Goal: Task Accomplishment & Management: Manage account settings

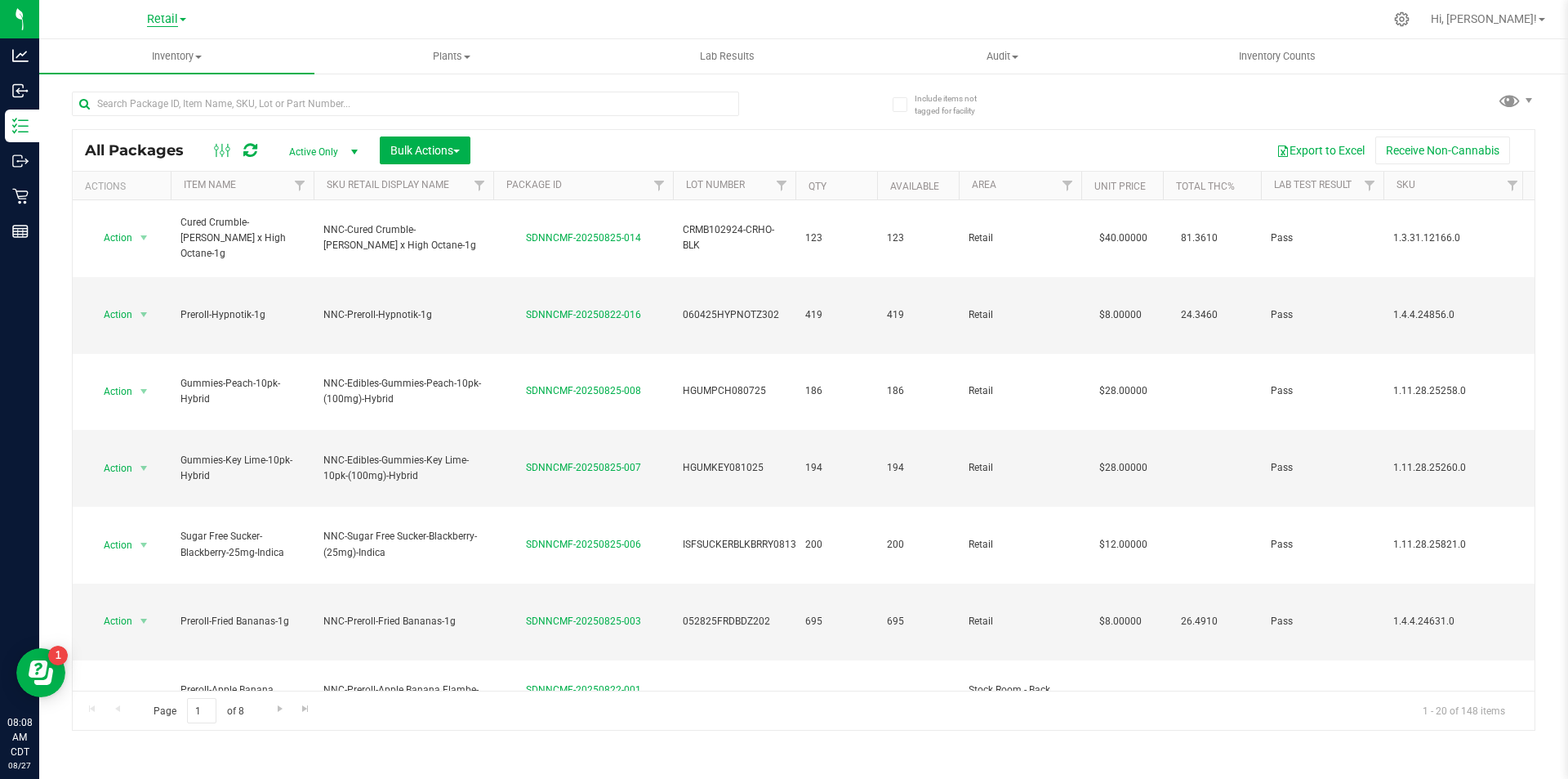
click at [164, 21] on span "Retail" at bounding box center [161, 19] width 31 height 15
click at [133, 84] on link "Manufacturing" at bounding box center [166, 79] width 239 height 22
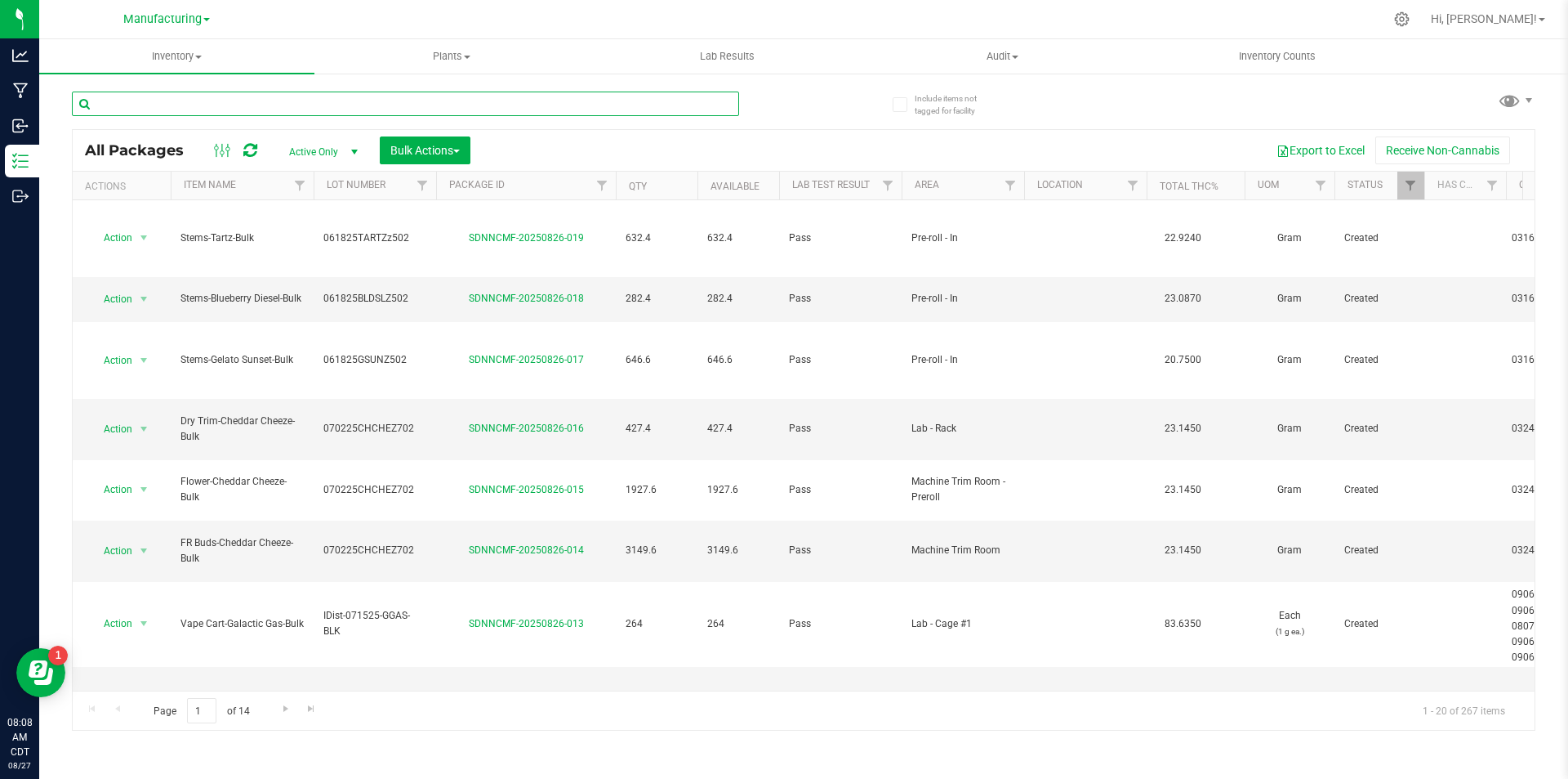
click at [253, 100] on input "text" at bounding box center [406, 103] width 668 height 25
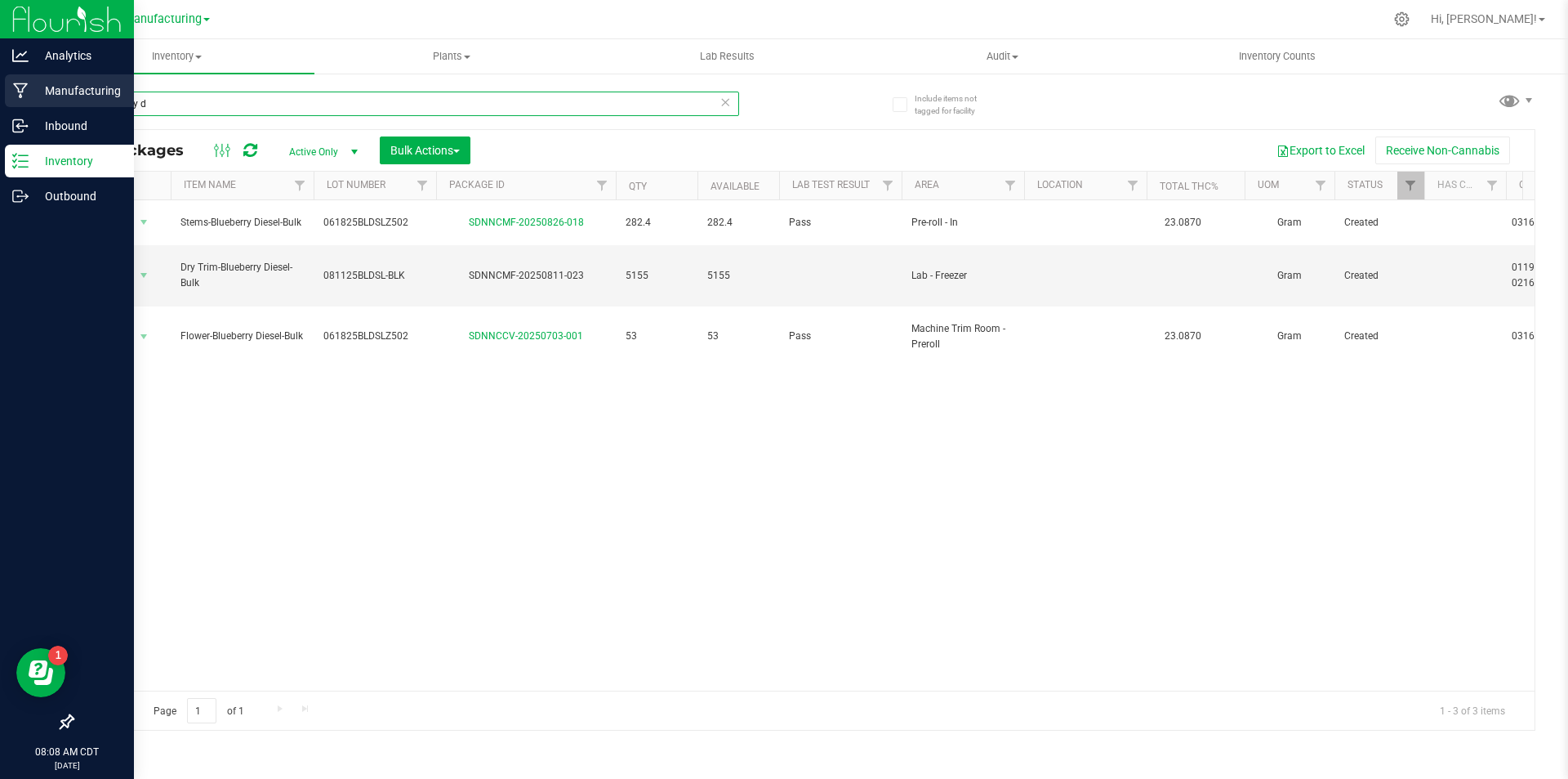
type input "blueberry d"
click at [53, 97] on p "Manufacturing" at bounding box center [77, 91] width 98 height 20
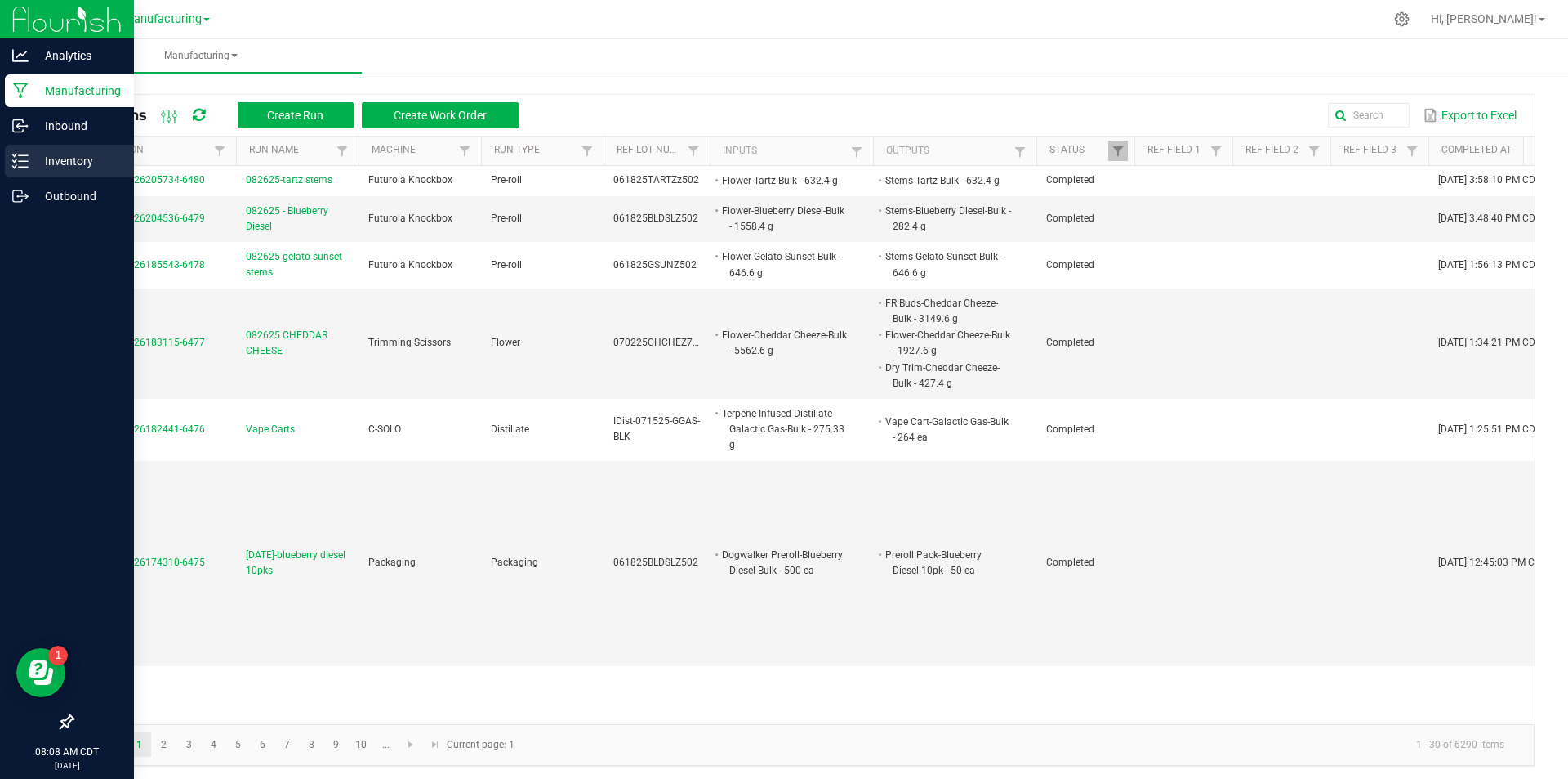
click at [26, 159] on icon at bounding box center [20, 161] width 16 height 16
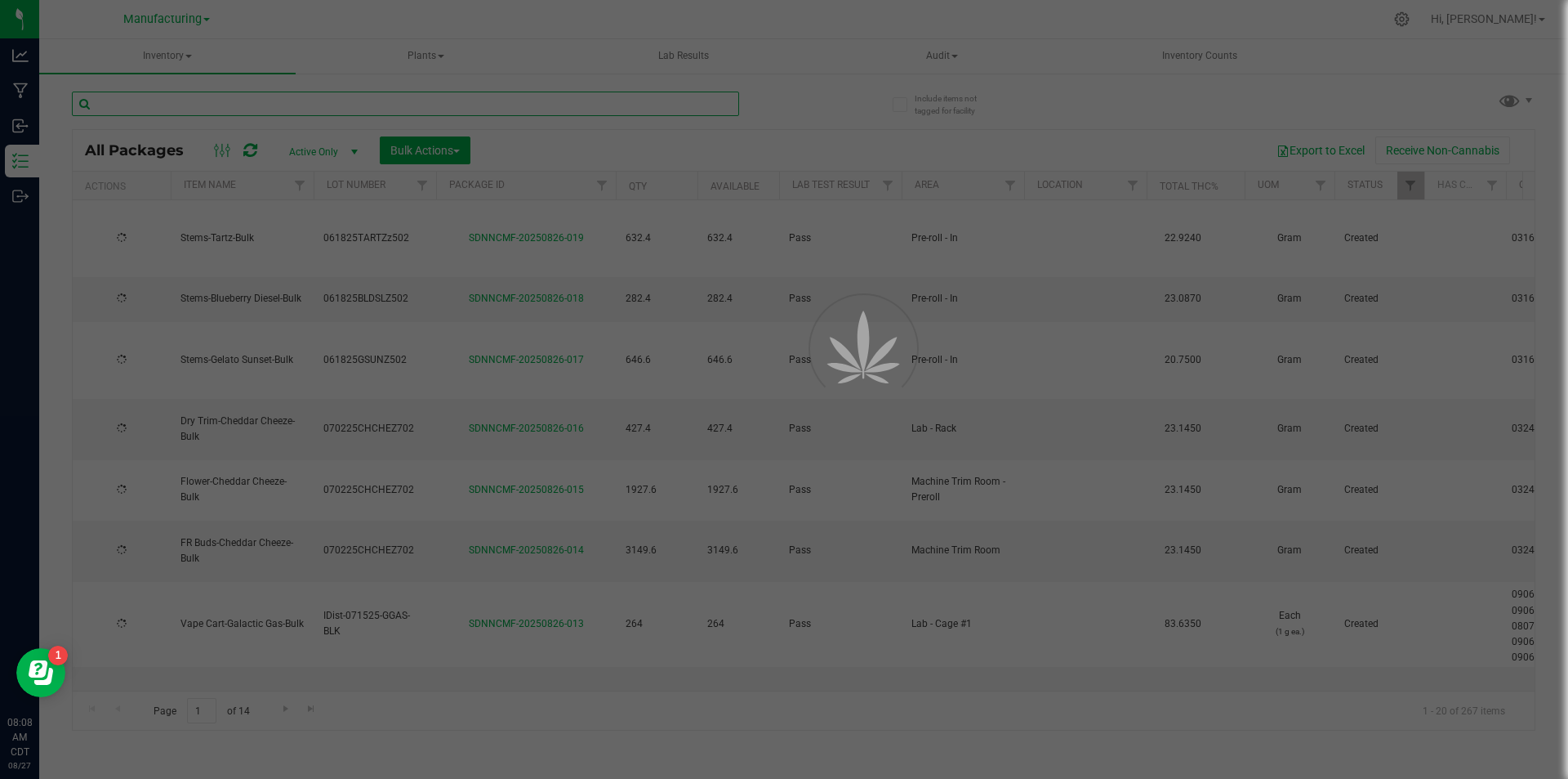
click at [209, 105] on input "text" at bounding box center [406, 103] width 668 height 25
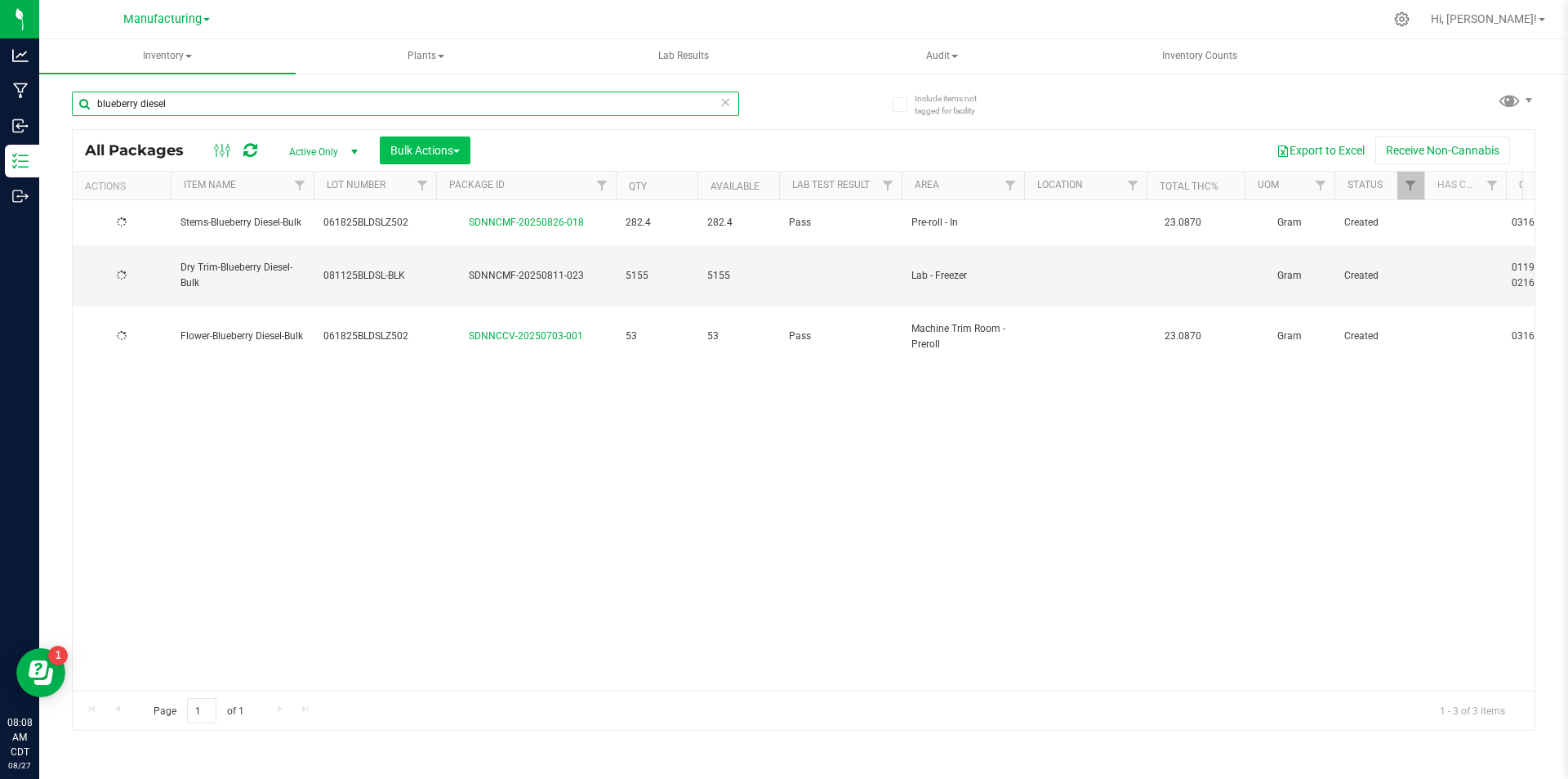
type input "blueberry diesel"
click at [420, 151] on span "Bulk Actions" at bounding box center [425, 150] width 69 height 13
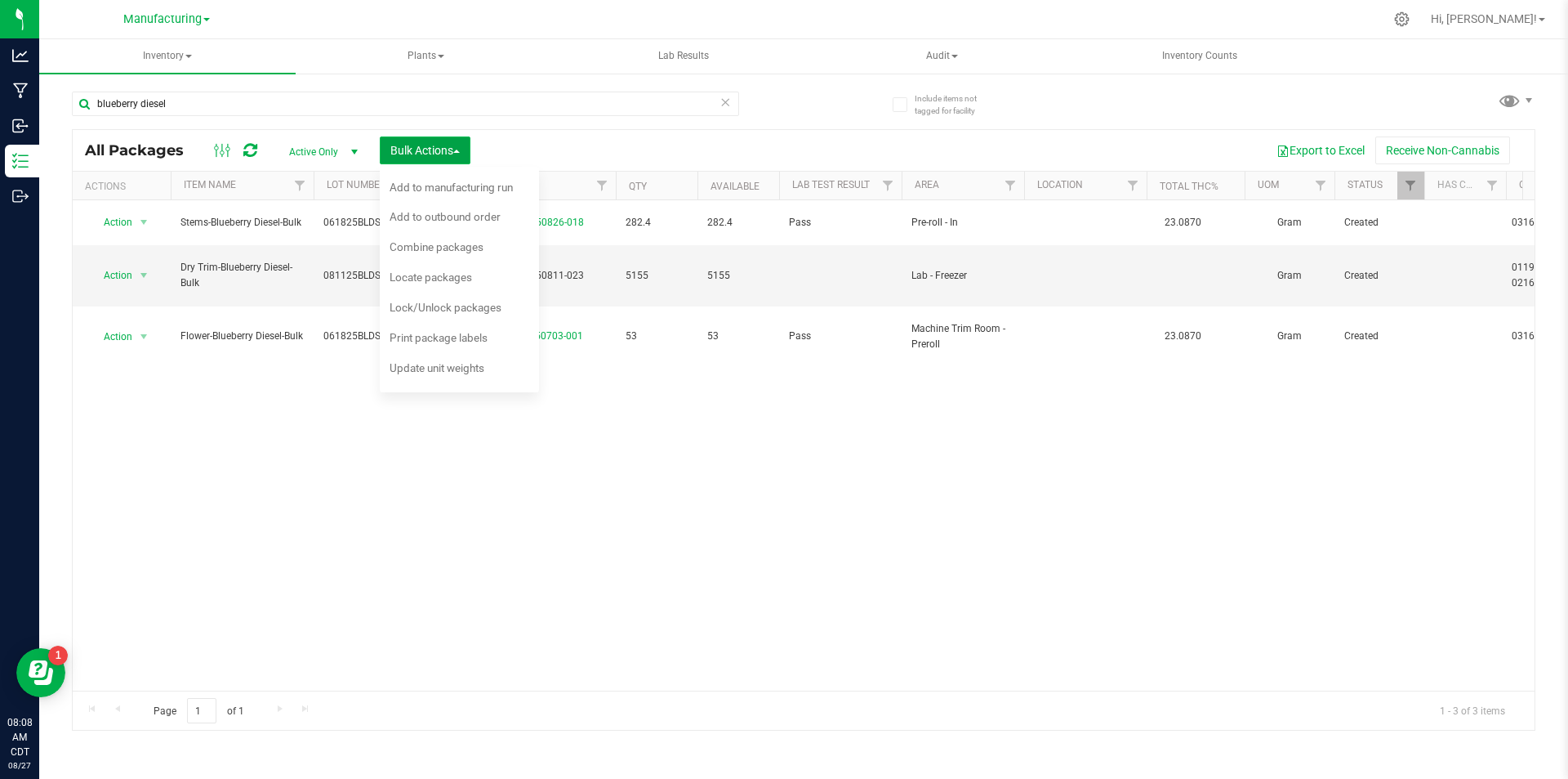
click at [420, 151] on span "Bulk Actions" at bounding box center [425, 150] width 69 height 13
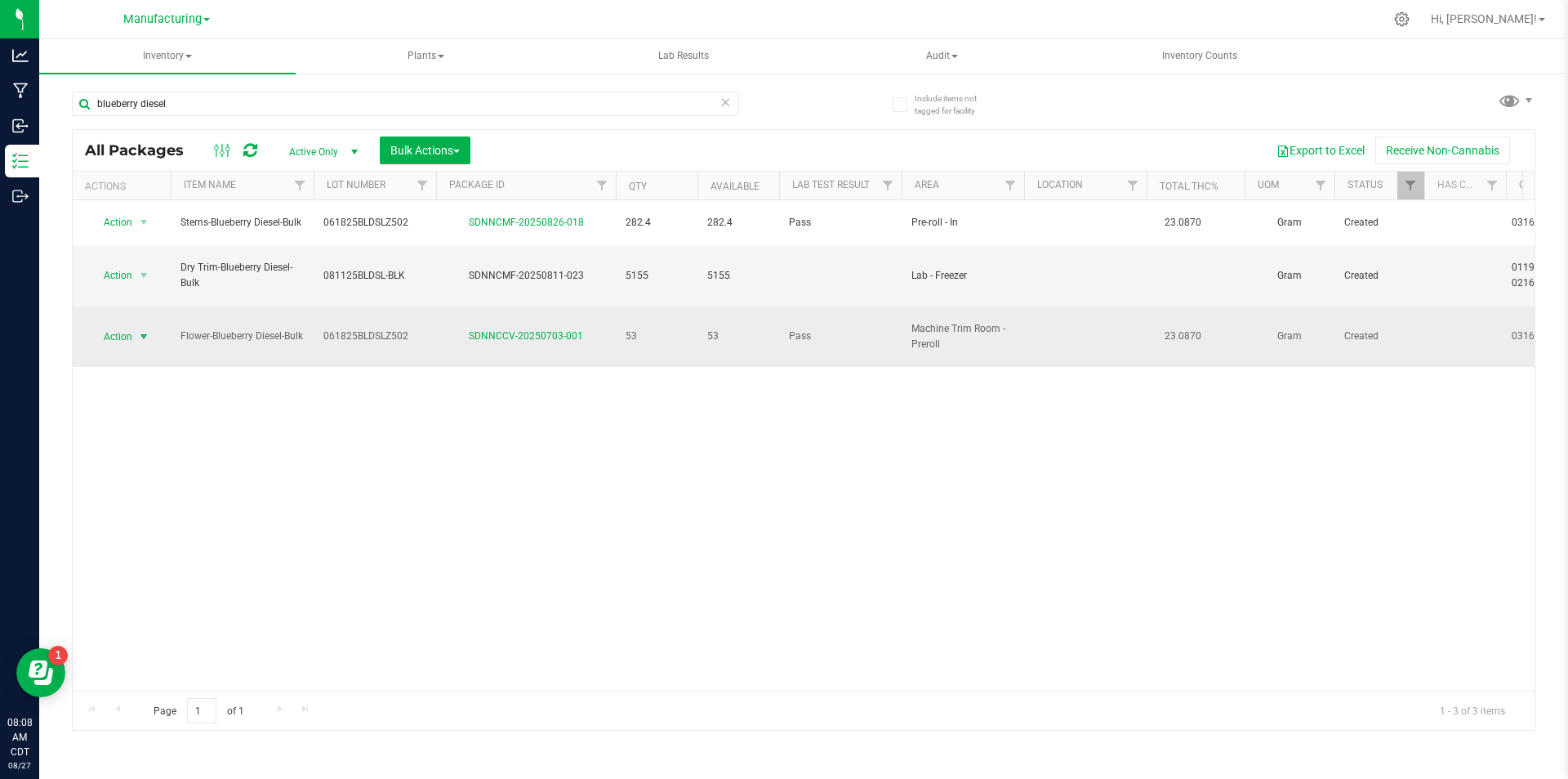
click at [120, 325] on span "Action" at bounding box center [111, 336] width 45 height 23
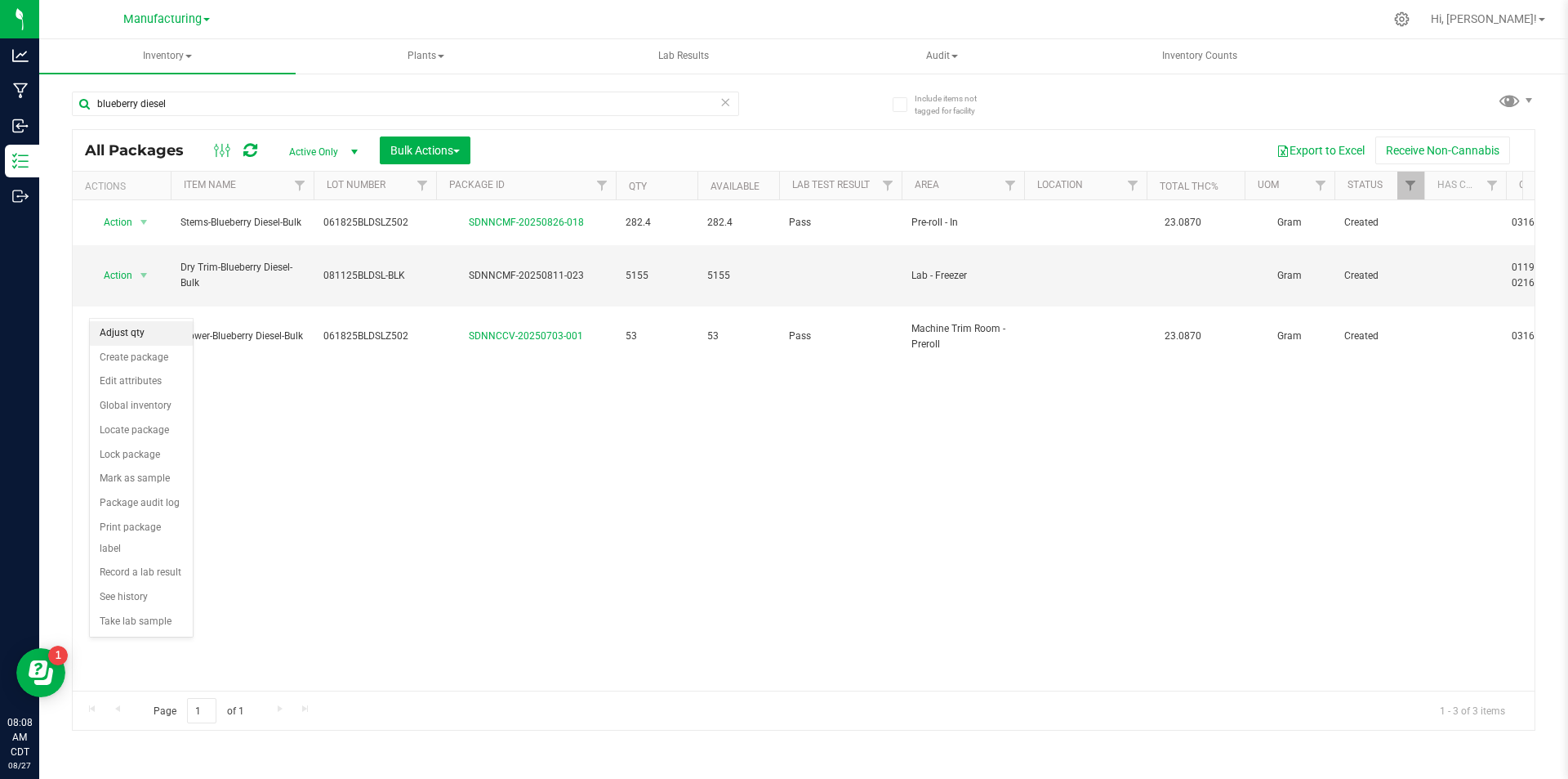
click at [124, 331] on li "Adjust qty" at bounding box center [142, 333] width 103 height 25
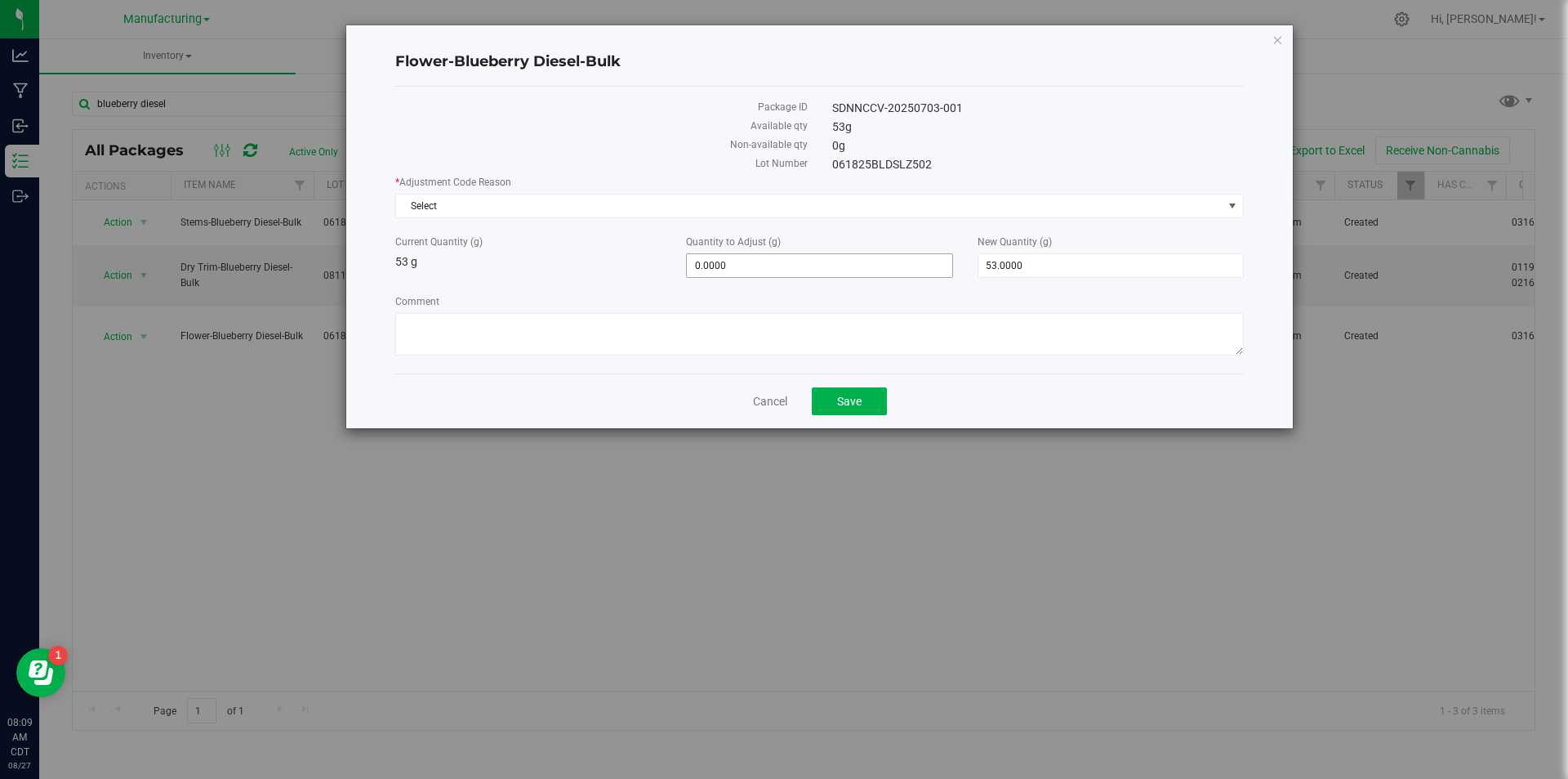
click at [795, 261] on span "0.0000 0" at bounding box center [819, 266] width 266 height 25
type input "1276"
type input "1,276.0000"
type input "1,329.0000"
click at [696, 337] on textarea "Comment" at bounding box center [819, 334] width 849 height 43
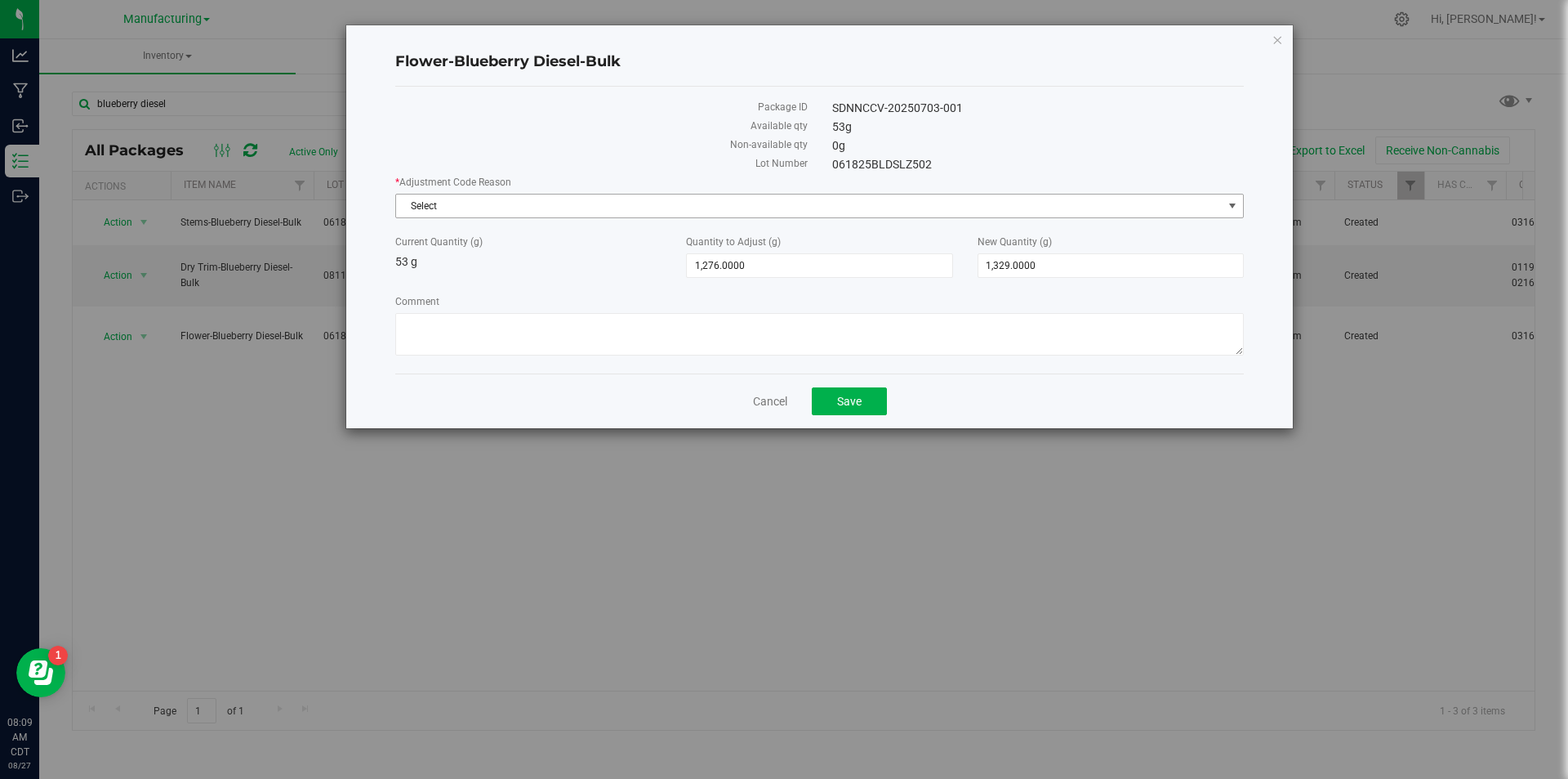
click at [564, 197] on span "Select" at bounding box center [809, 205] width 827 height 23
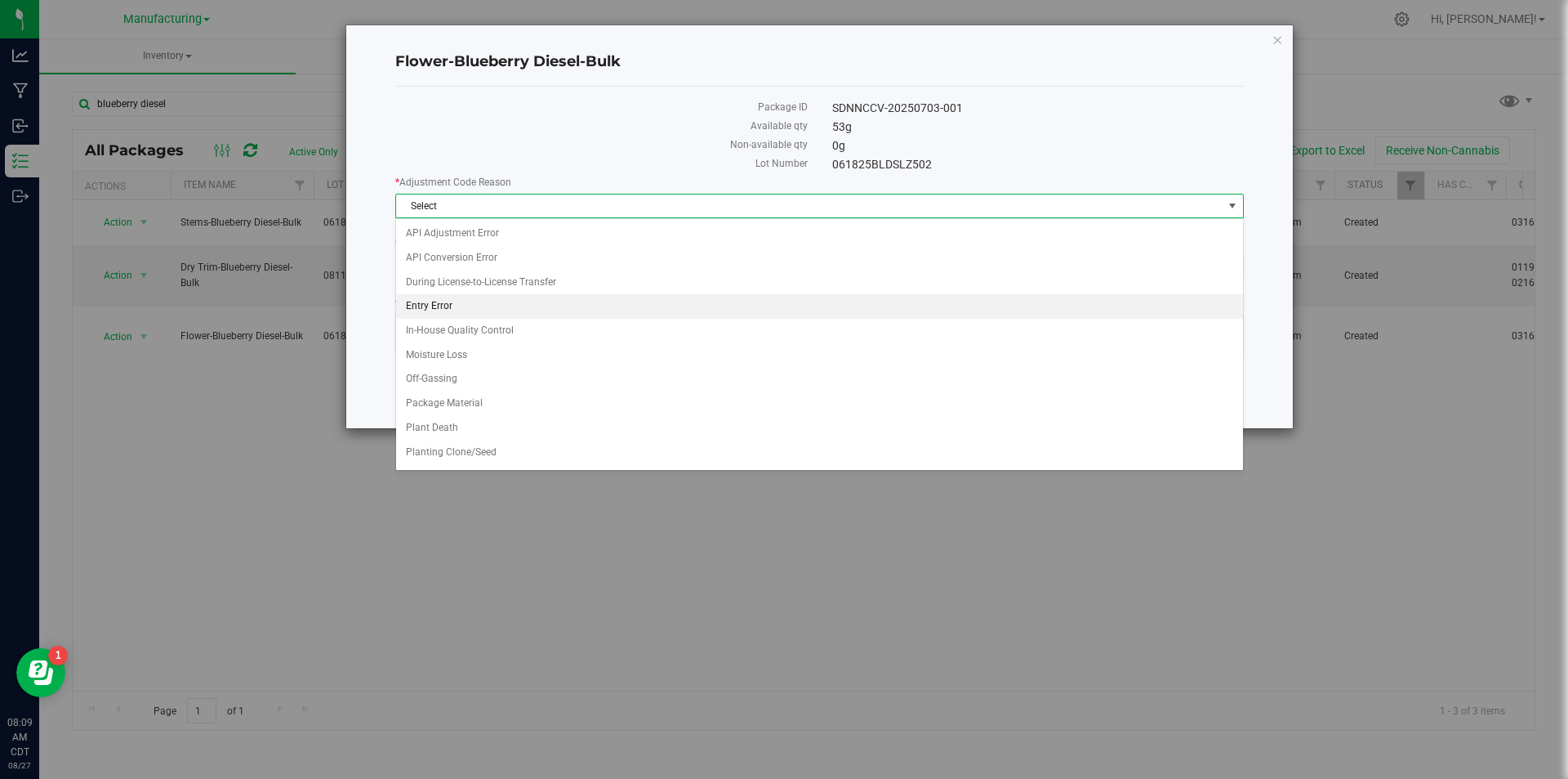
click at [457, 310] on li "Entry Error" at bounding box center [819, 306] width 847 height 25
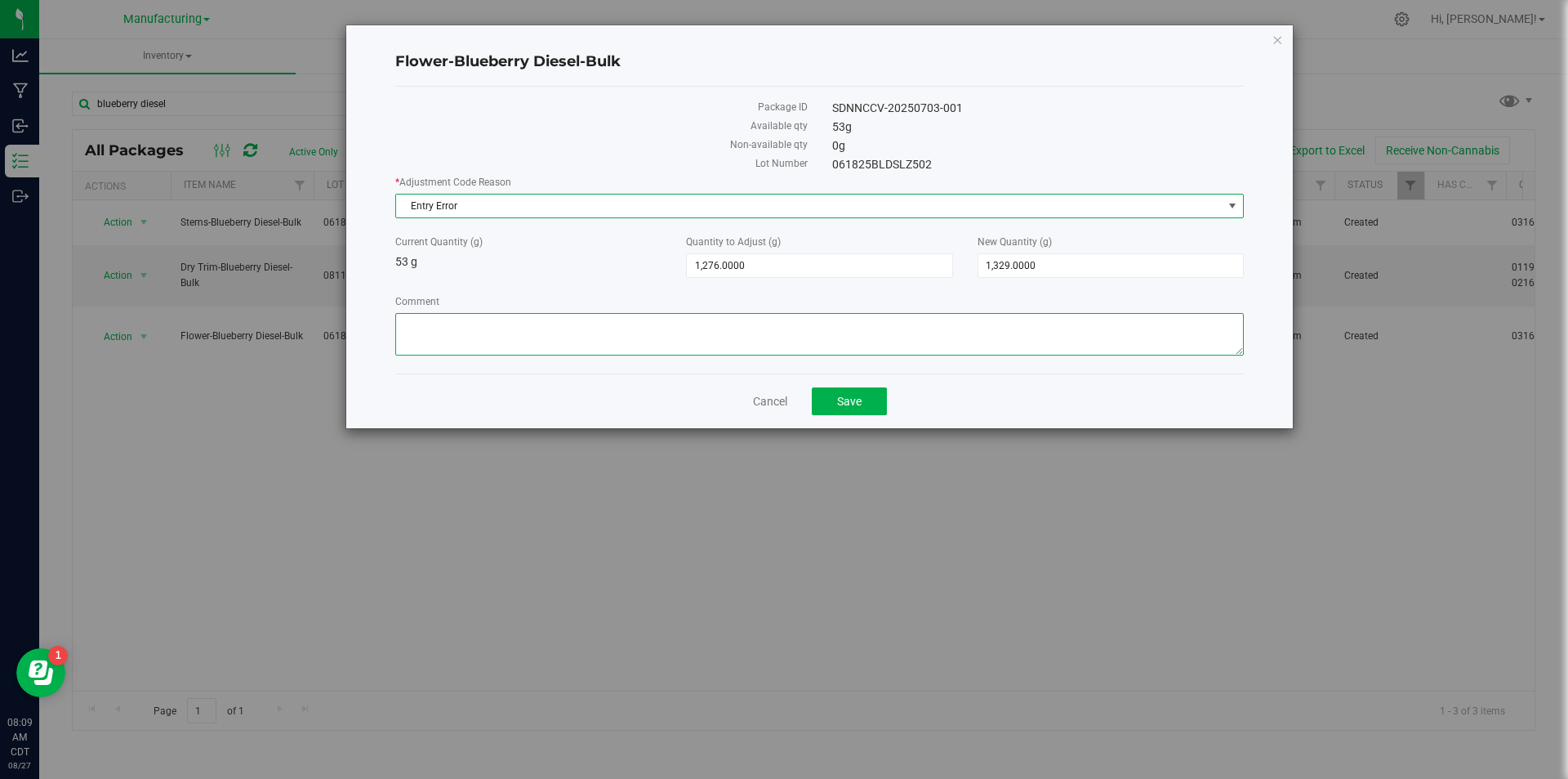
click at [516, 329] on textarea "Comment" at bounding box center [819, 334] width 849 height 43
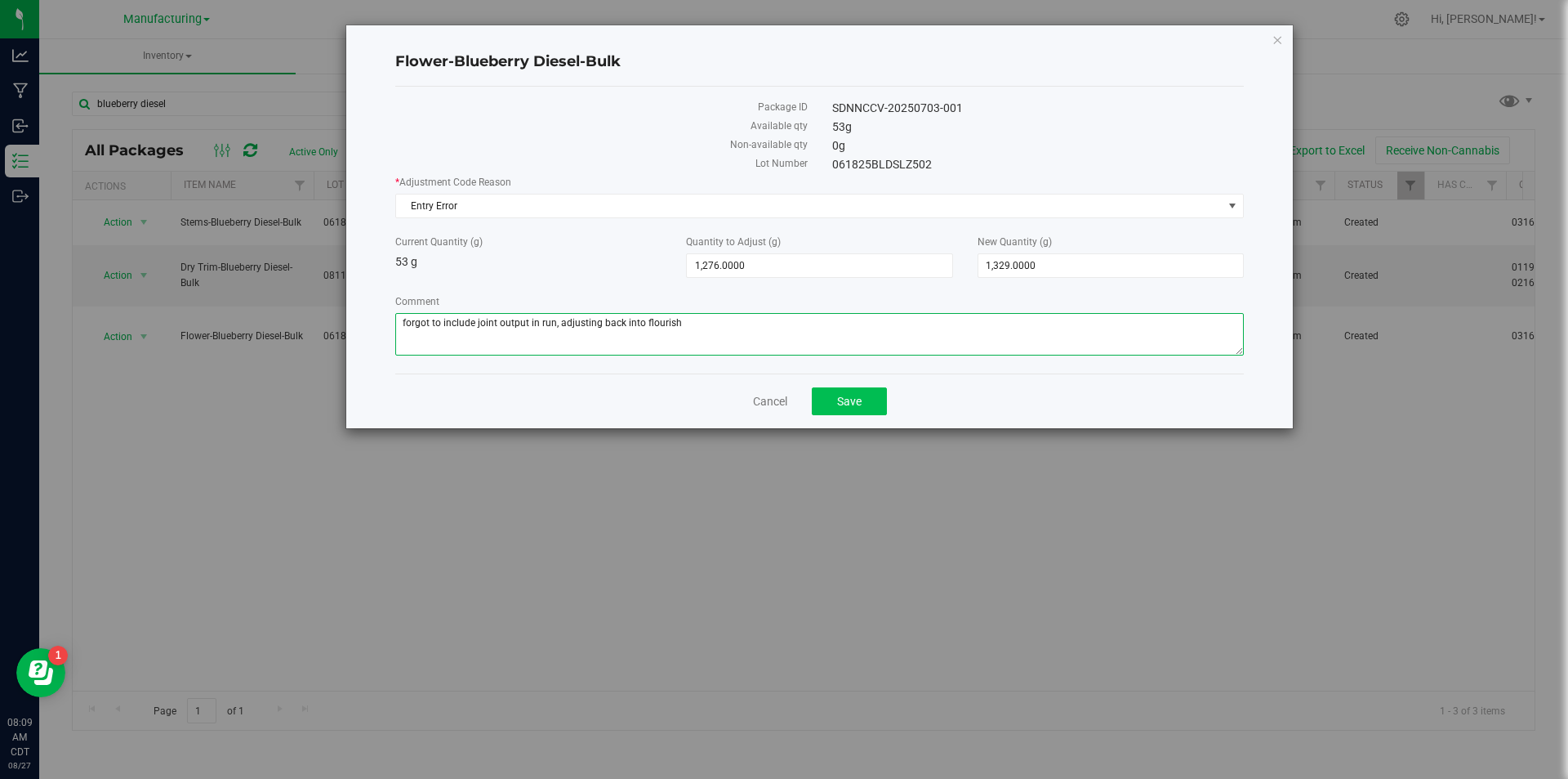
type textarea "forgot to include joint output in run, adjusting back into flourish"
click at [867, 403] on button "Save" at bounding box center [850, 401] width 75 height 28
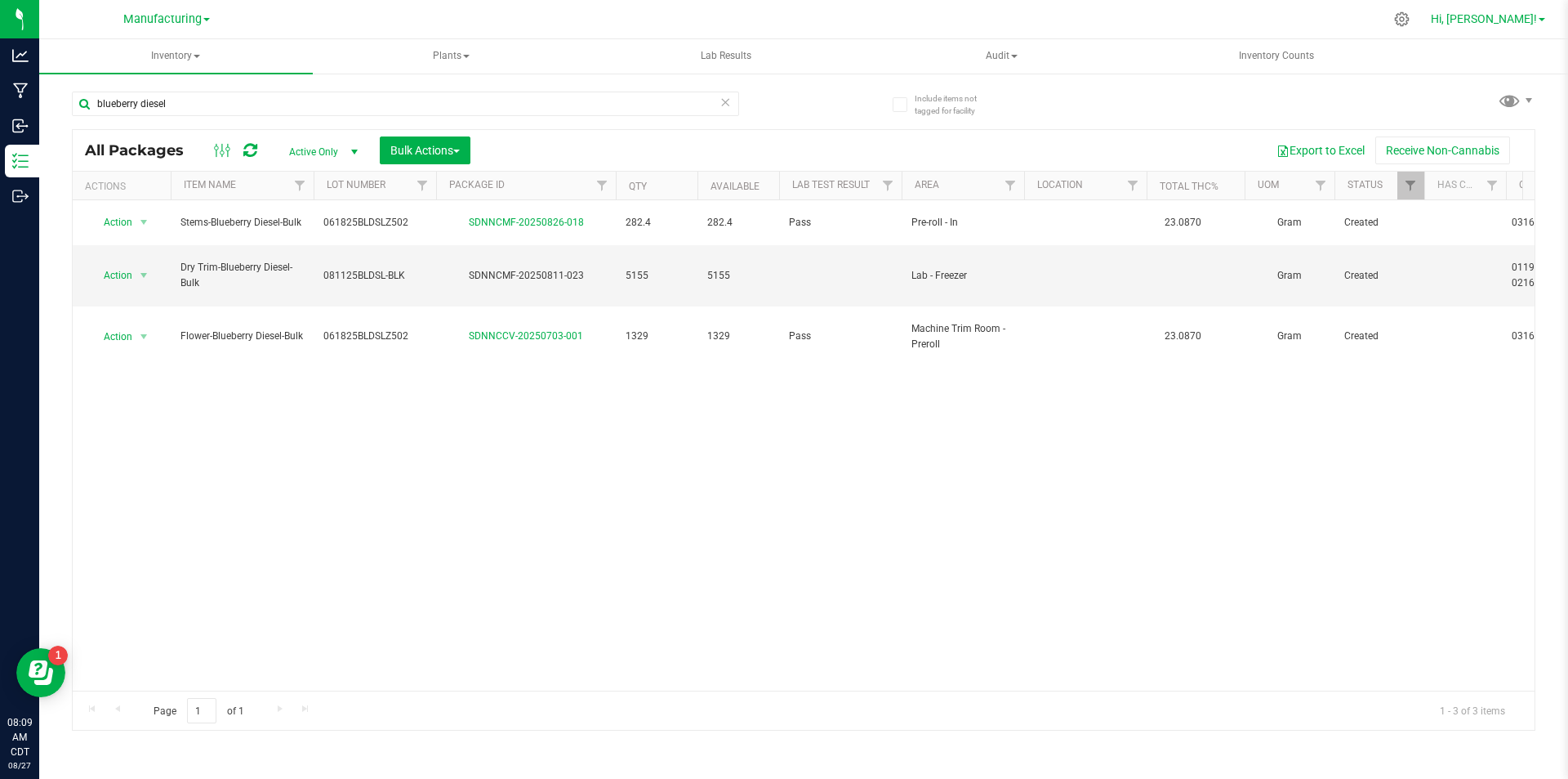
click at [1503, 24] on span "Hi, [PERSON_NAME]!" at bounding box center [1484, 18] width 106 height 13
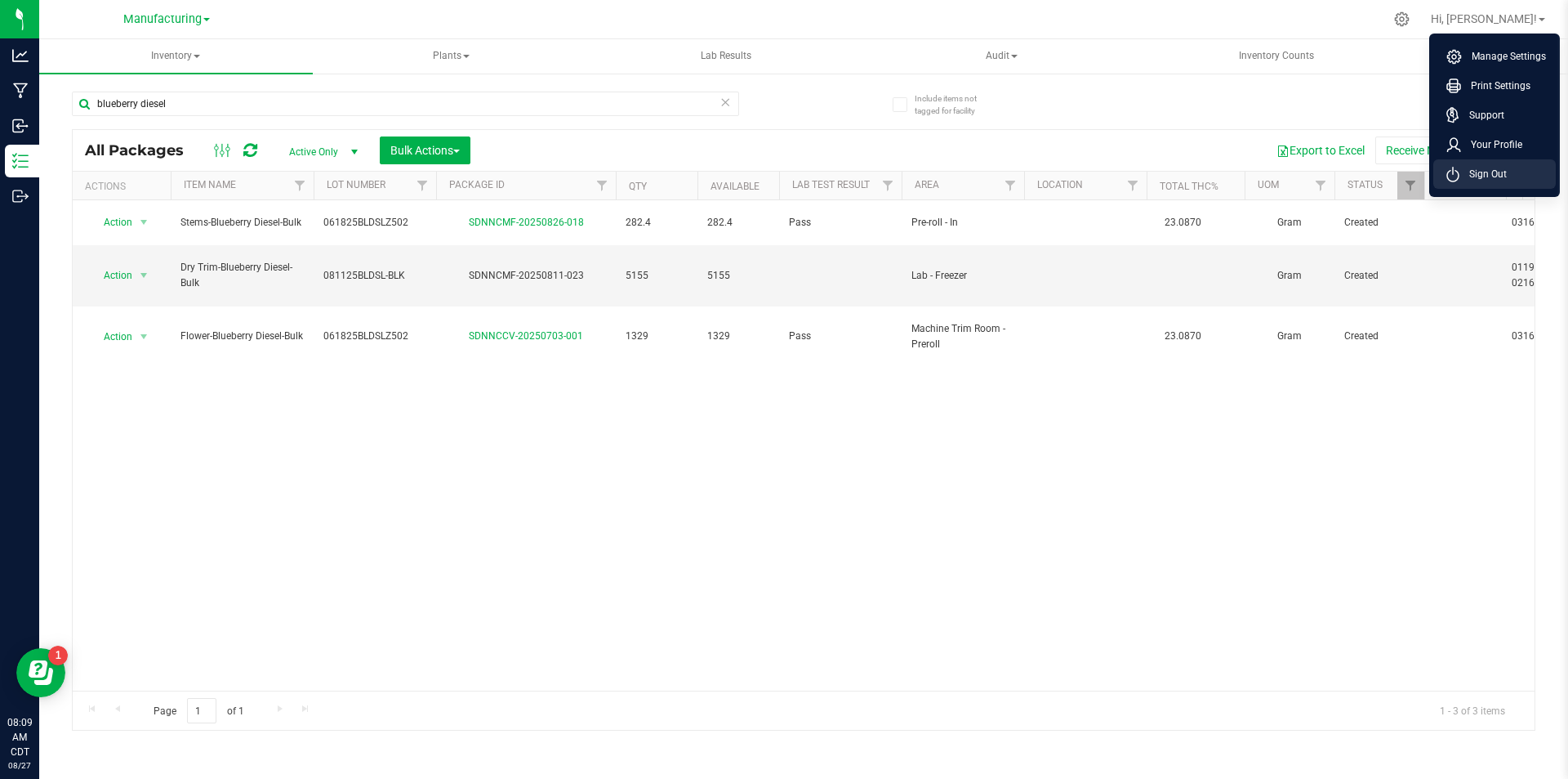
click at [1476, 167] on span "Sign Out" at bounding box center [1484, 173] width 48 height 16
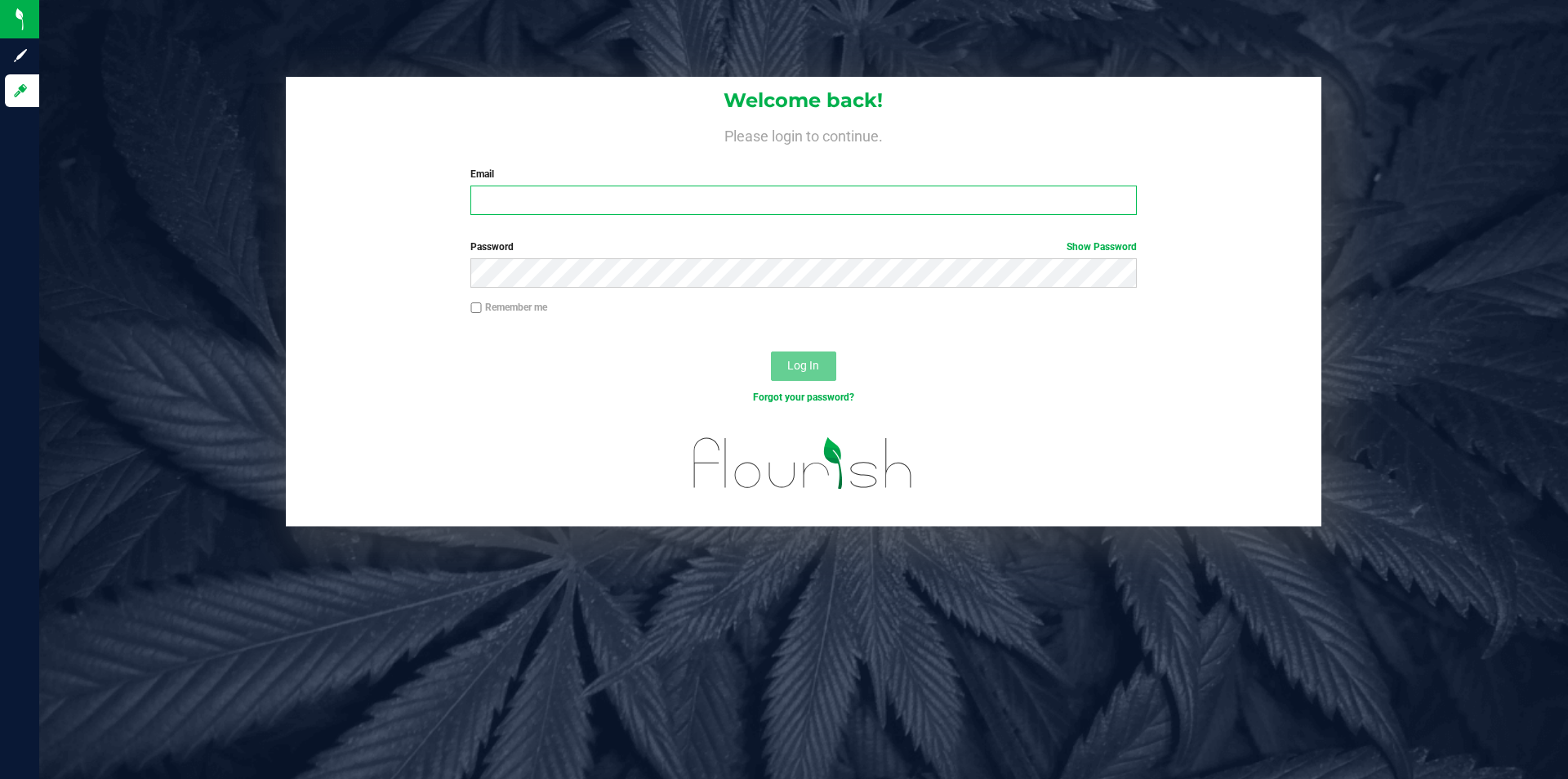
click at [757, 212] on input "Email" at bounding box center [803, 200] width 666 height 30
type input "[EMAIL_ADDRESS][DOMAIN_NAME]"
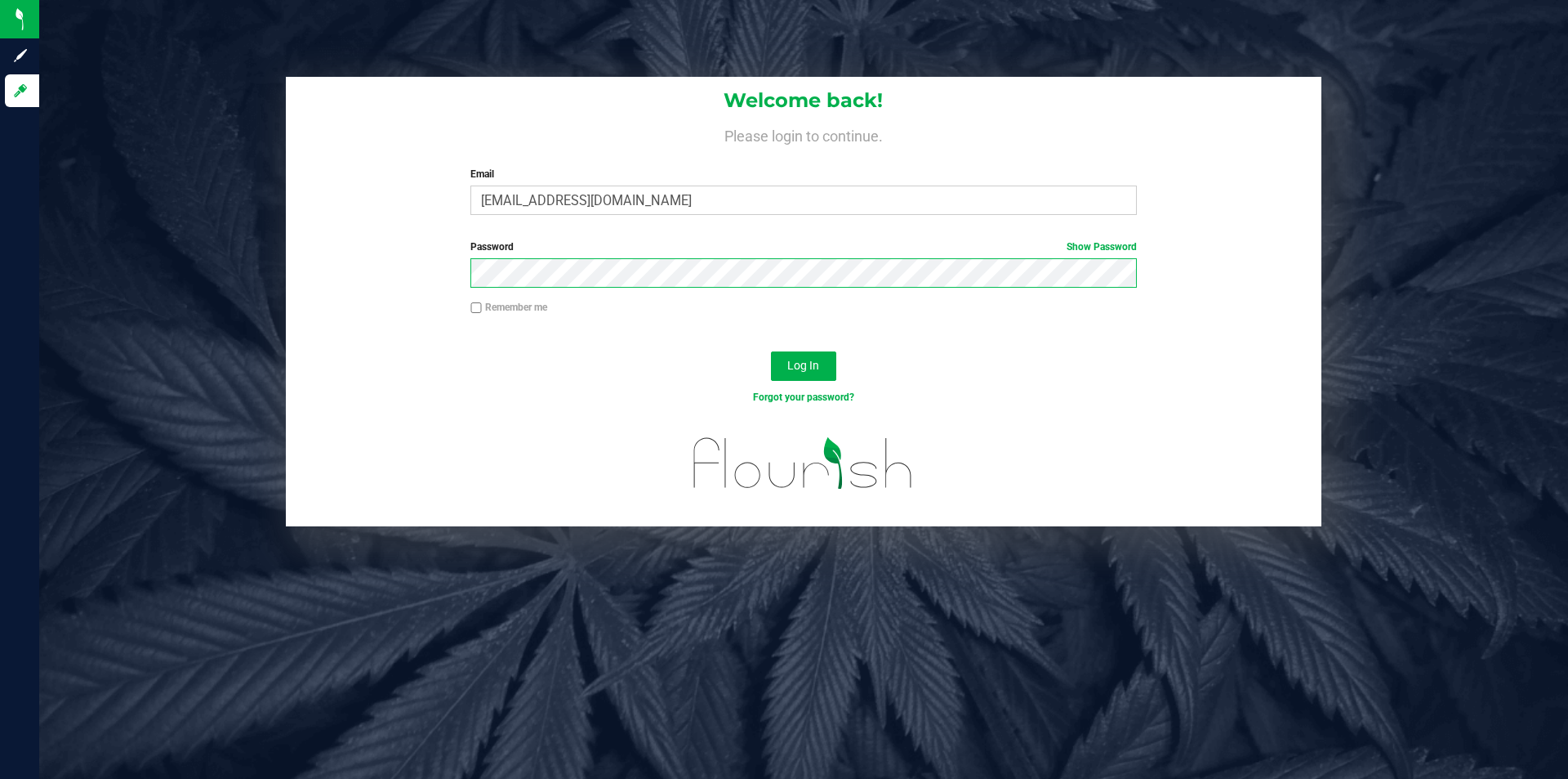
click at [772, 352] on button "Log In" at bounding box center [804, 367] width 65 height 30
